Goal: Task Accomplishment & Management: Use online tool/utility

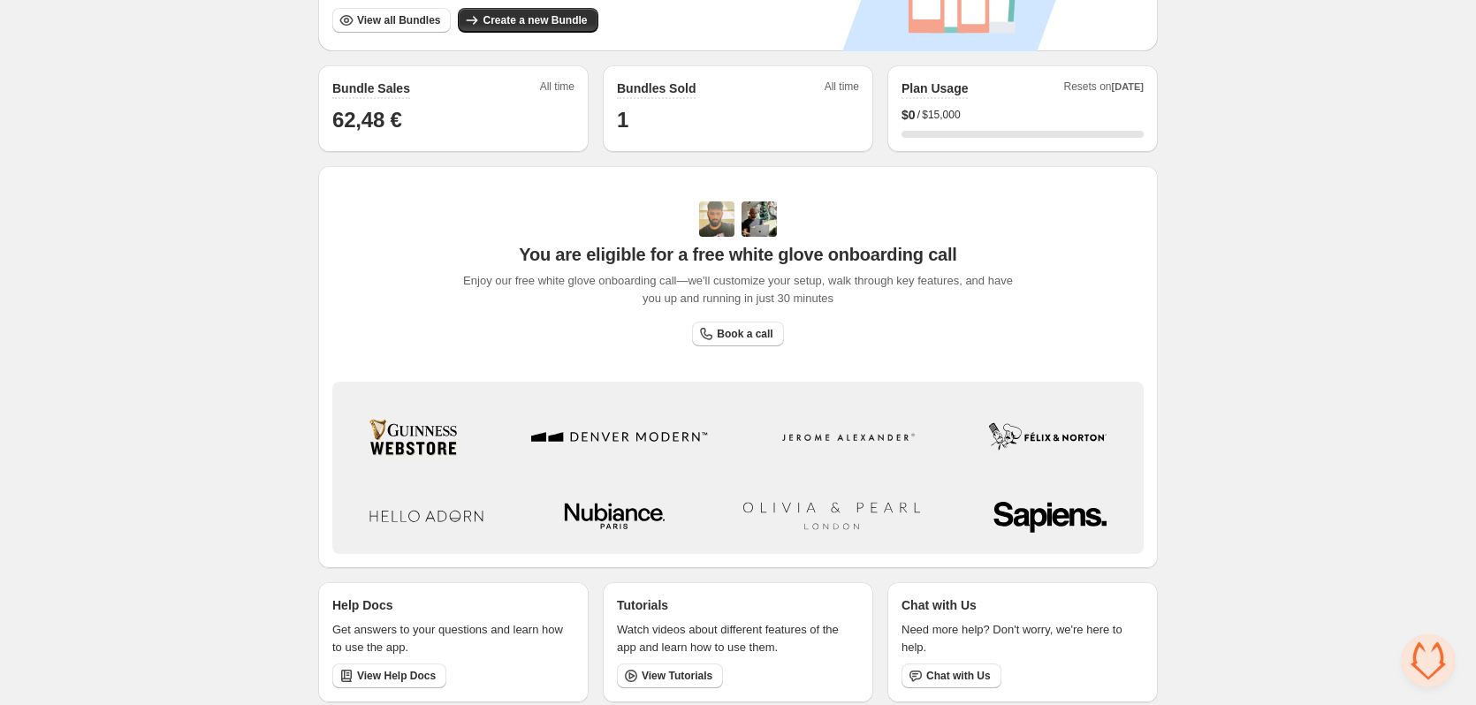
scroll to position [410, 0]
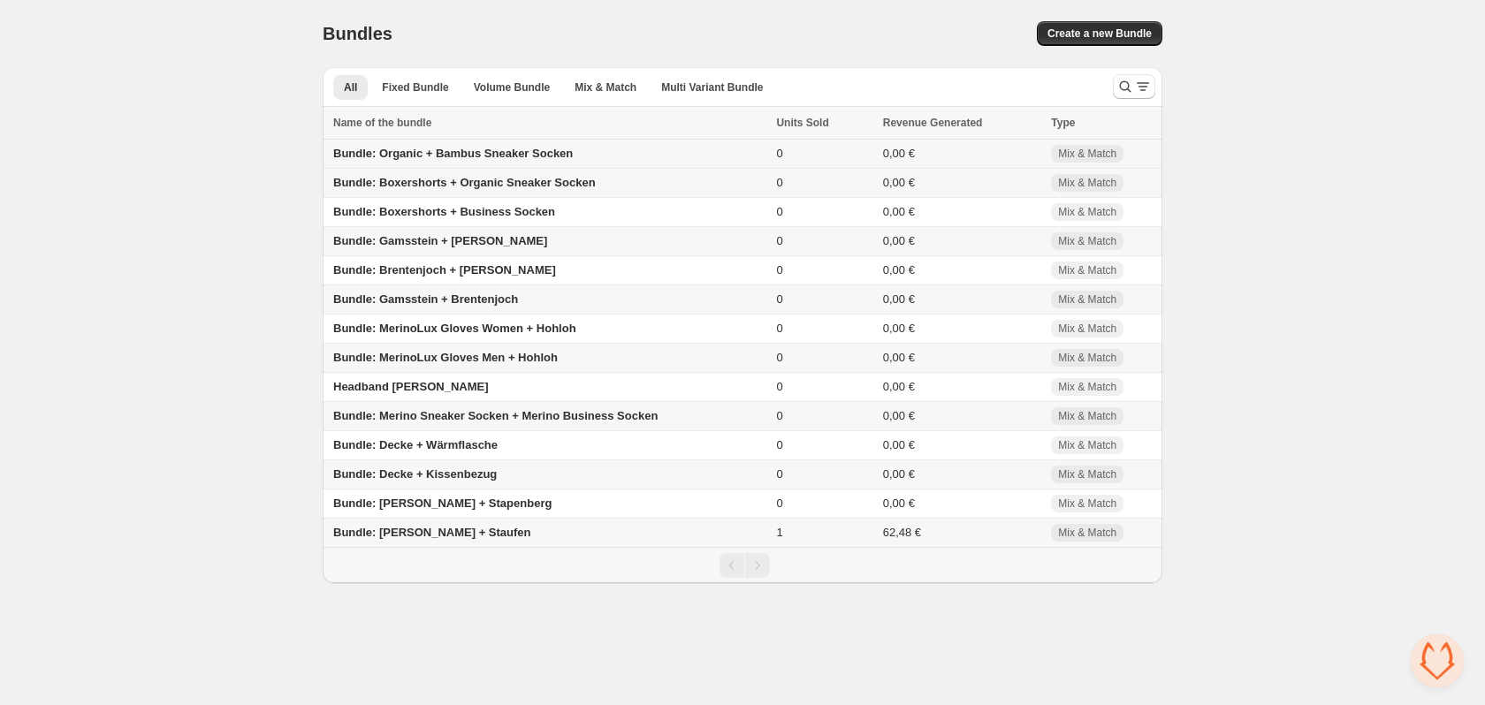
click at [423, 155] on span "Bundle: Organic + Bambus Sneaker Socken" at bounding box center [453, 153] width 240 height 13
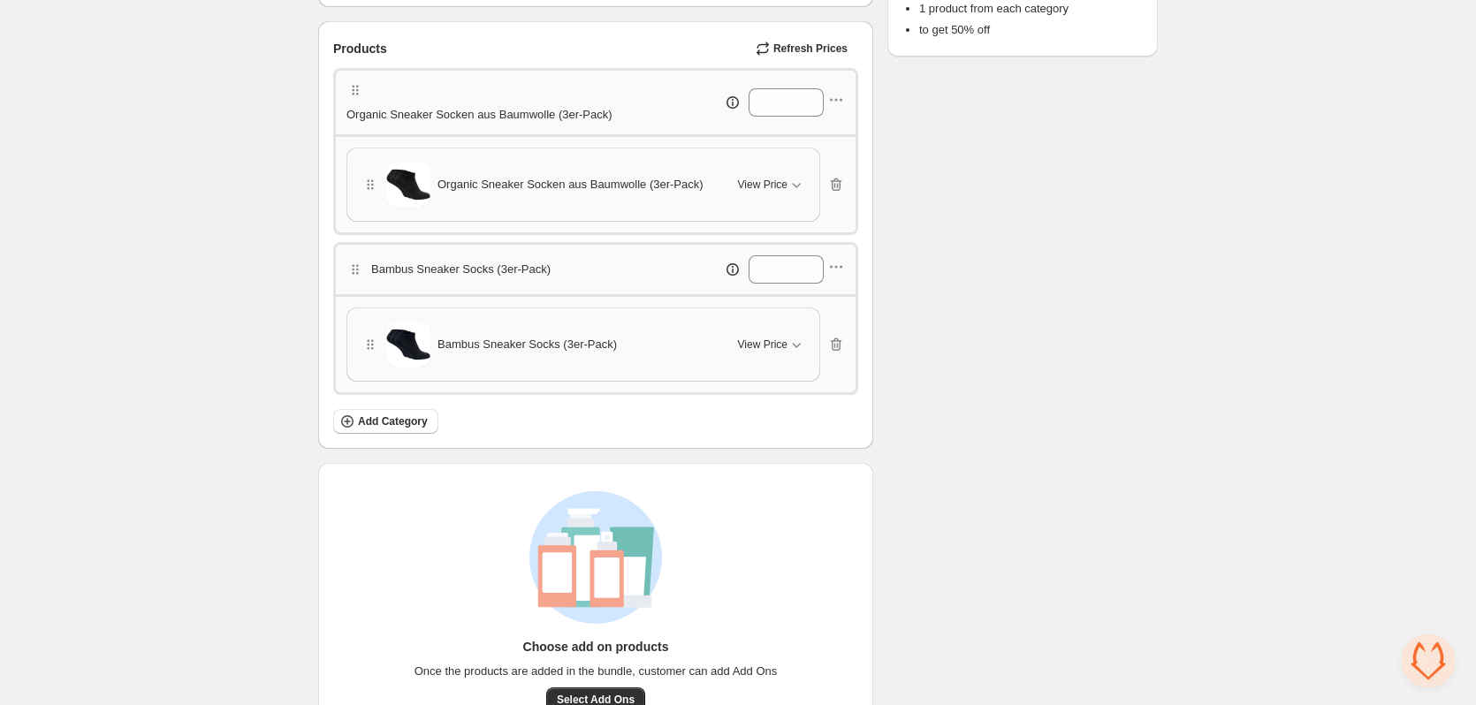
scroll to position [442, 0]
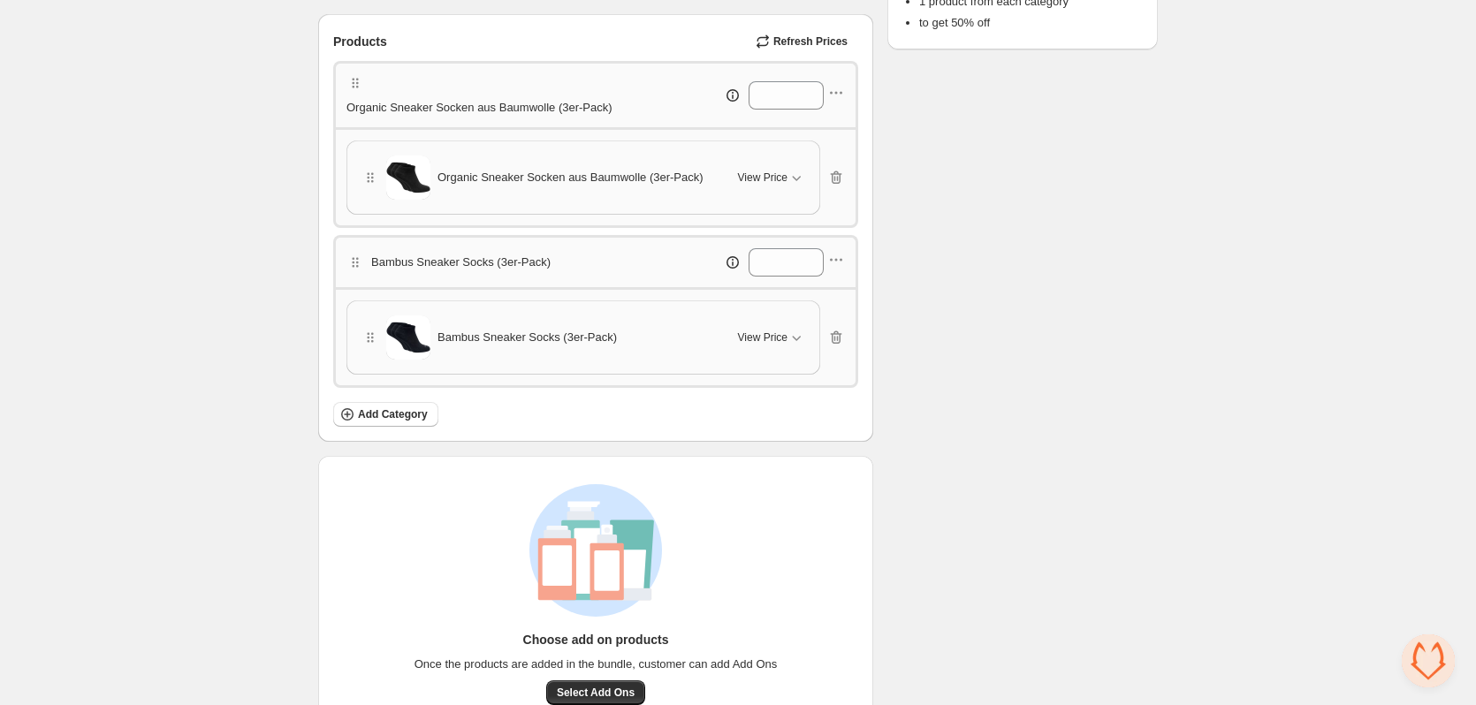
click at [99, 115] on div "**********" at bounding box center [738, 165] width 1476 height 1215
